Goal: Find specific page/section: Find specific page/section

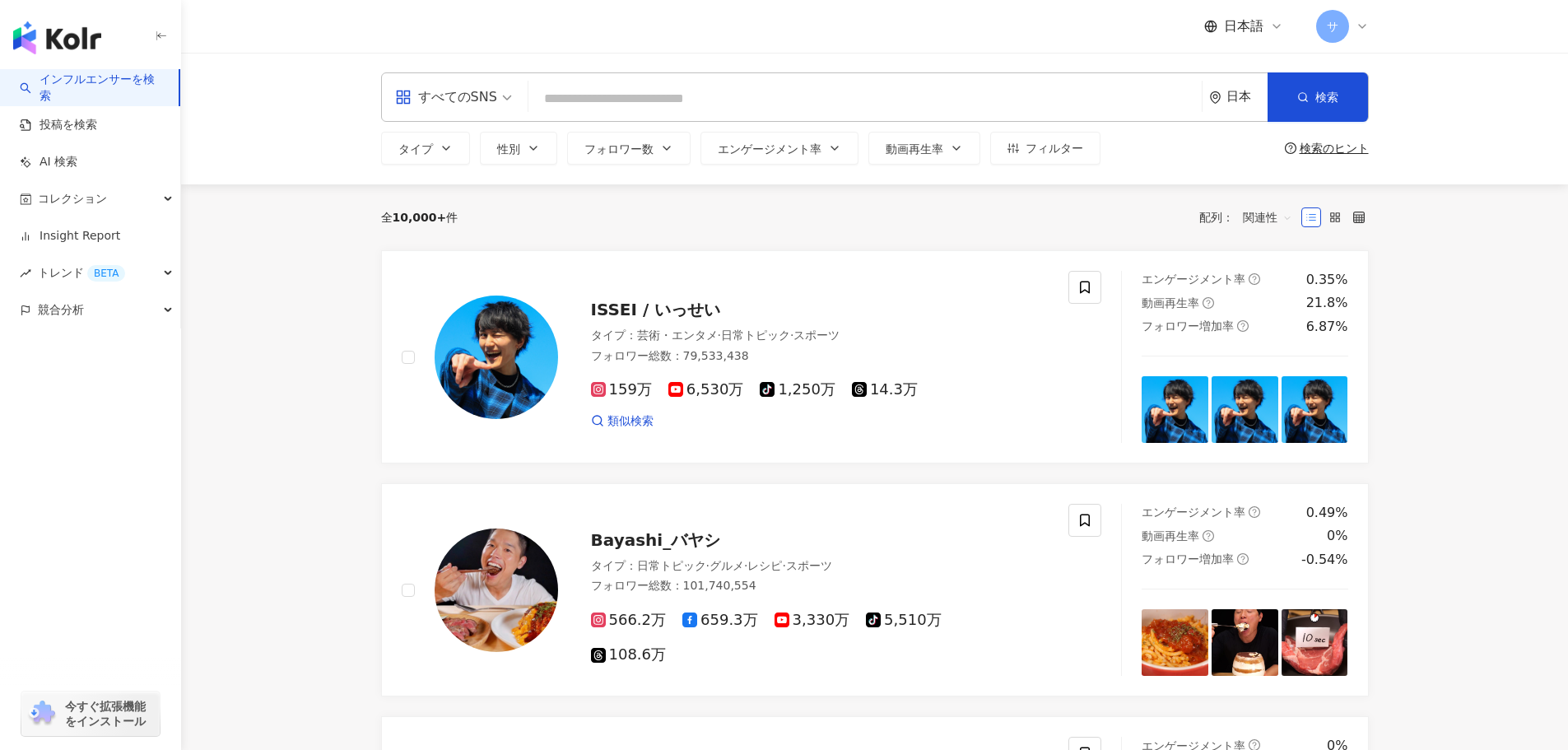
click at [625, 96] on input "search" at bounding box center [865, 98] width 660 height 31
type input "**********"
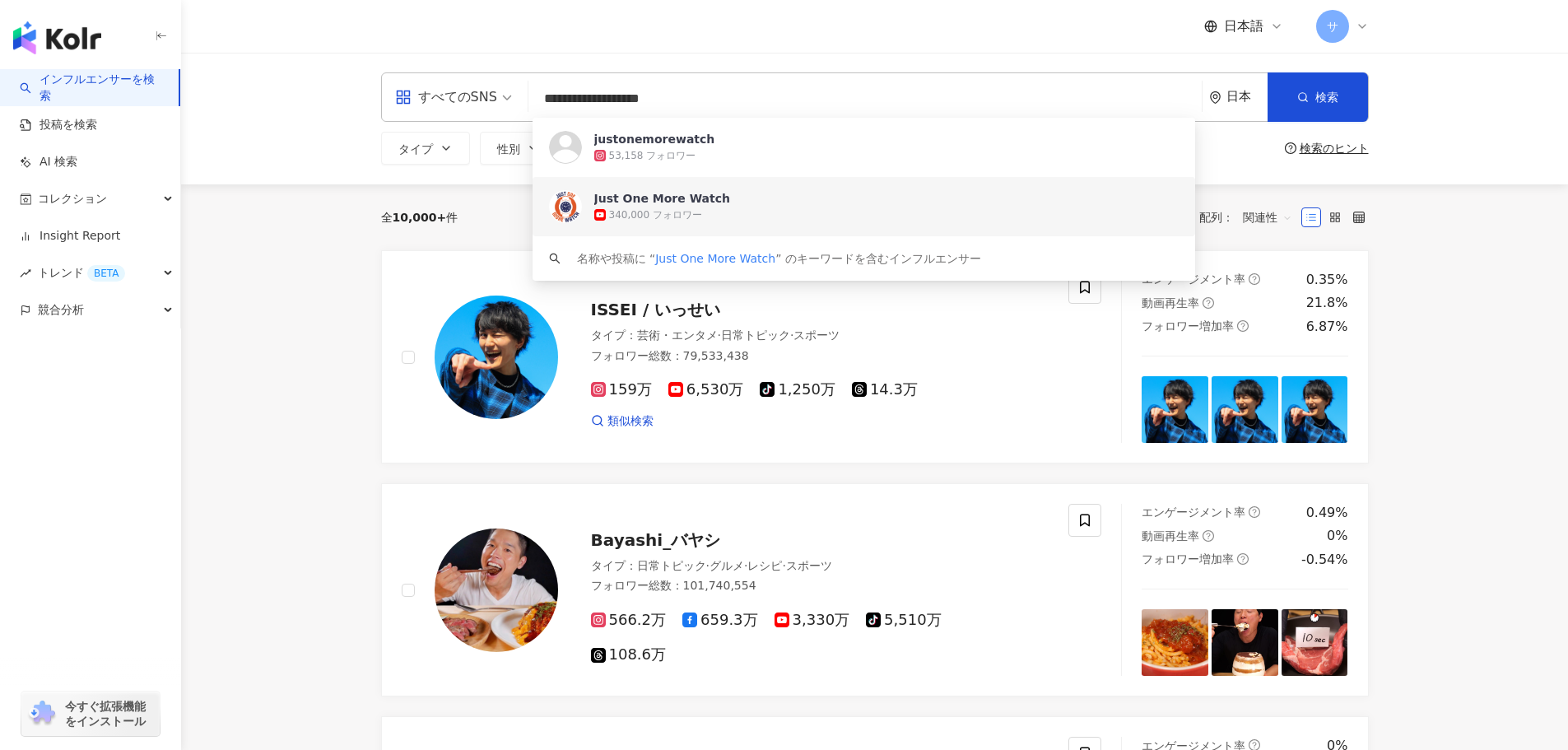
click at [712, 224] on div "Just One More Watch 340,000 フォロワー" at bounding box center [864, 206] width 663 height 60
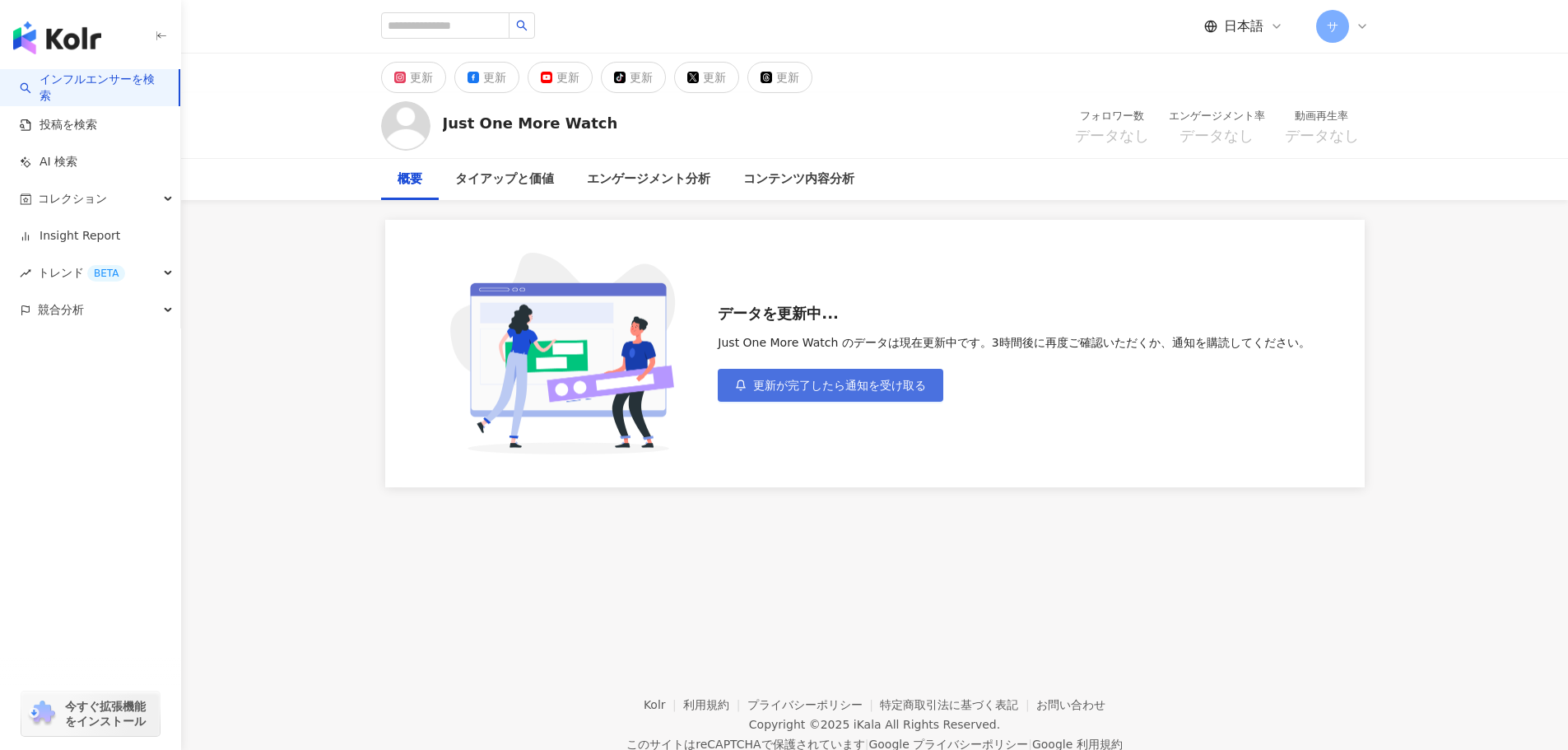
click at [834, 385] on span "更新が完了したら通知を受け取る" at bounding box center [840, 385] width 173 height 13
